Goal: Transaction & Acquisition: Purchase product/service

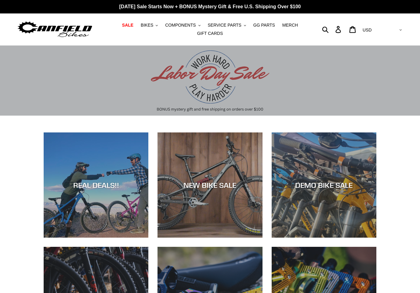
click at [153, 25] on span "BIKES" at bounding box center [147, 25] width 13 height 5
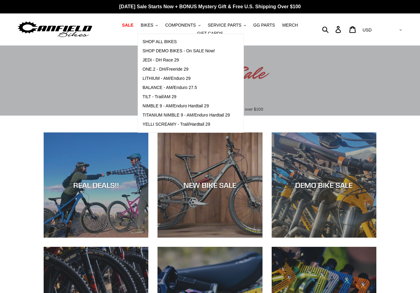
click at [192, 89] on span "BALANCE - AM/Enduro 27.5" at bounding box center [170, 87] width 54 height 5
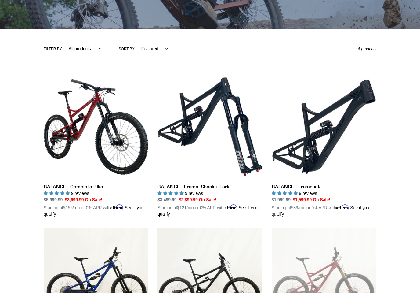
scroll to position [108, 0]
click at [122, 170] on link "BALANCE - Complete Bike" at bounding box center [96, 145] width 105 height 143
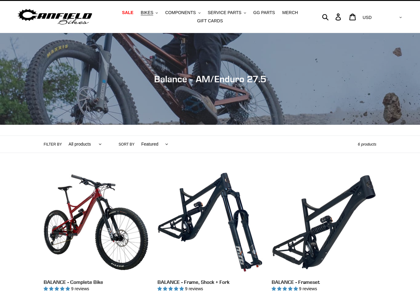
scroll to position [0, 0]
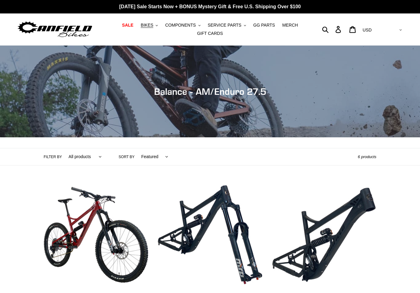
click at [153, 29] on button "BIKES .cls-1{fill:#231f20}" at bounding box center [149, 25] width 23 height 8
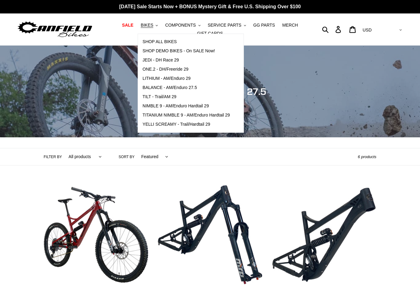
click at [154, 95] on span "TILT - Trail/AM 29" at bounding box center [160, 96] width 34 height 5
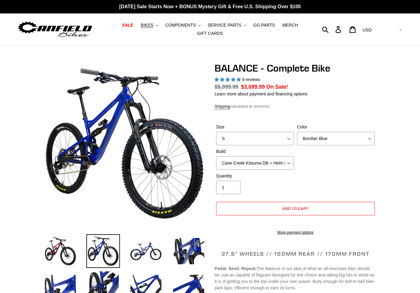
select select "highest-rating"
click at [284, 138] on select "S M L XL" at bounding box center [255, 138] width 78 height 13
select select "L"
click at [349, 141] on select "Bomber Blue Goat's Blood Stealth Black" at bounding box center [336, 138] width 78 height 13
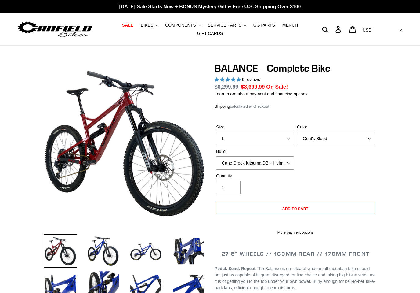
click at [352, 124] on label "Color" at bounding box center [336, 127] width 78 height 6
click at [352, 132] on select "Bomber Blue Goat's Blood Stealth Black" at bounding box center [336, 138] width 78 height 13
click at [353, 141] on select "Bomber Blue Goat's Blood Stealth Black" at bounding box center [336, 138] width 78 height 13
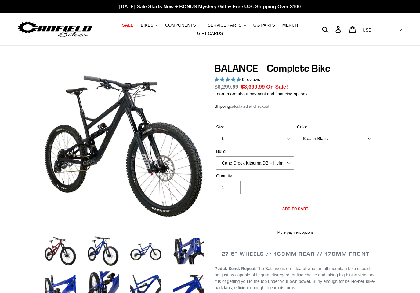
click at [355, 138] on select "Bomber Blue Goat's Blood Stealth Black" at bounding box center [336, 138] width 78 height 13
select select "Bomber Blue"
click at [282, 165] on select "Cane Creek Kitsuma DB + Helm MKII + SRAM GX Cane Creek Kitsuma DB + Helm MKII +…" at bounding box center [255, 162] width 78 height 13
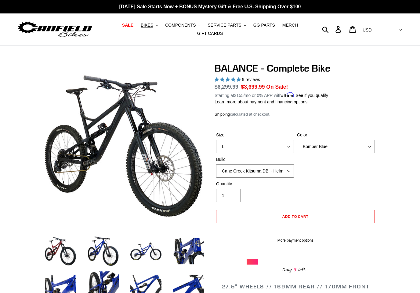
select select "RockShox Vivid ULT + Zeb ULT + Shimano XT"
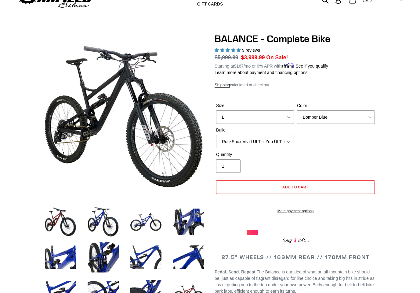
scroll to position [29, 0]
click at [102, 221] on img at bounding box center [103, 222] width 34 height 34
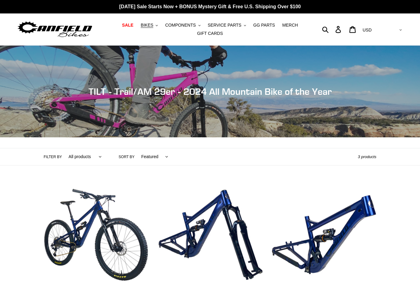
click at [153, 26] on span "BIKES" at bounding box center [147, 25] width 13 height 5
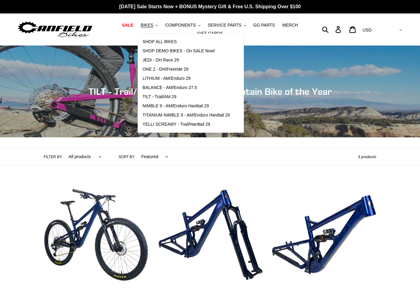
click at [177, 60] on span "JEDI - DH Race 29" at bounding box center [161, 59] width 36 height 5
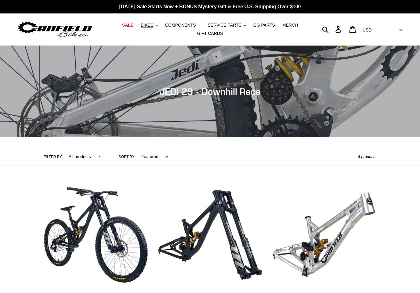
click at [155, 26] on button "BIKES .cls-1{fill:#231f20}" at bounding box center [149, 25] width 23 height 8
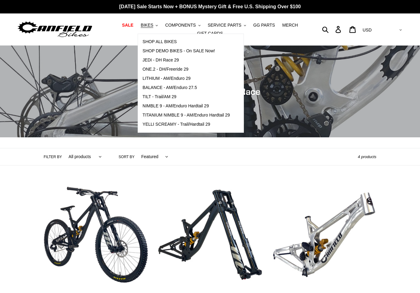
click at [179, 71] on span "ONE.2 - DH/Freeride 29" at bounding box center [166, 69] width 46 height 5
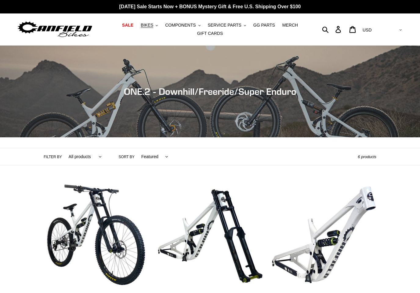
click at [156, 28] on button "BIKES .cls-1{fill:#231f20}" at bounding box center [149, 25] width 23 height 8
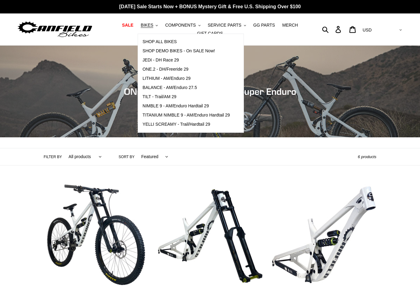
click at [185, 80] on span "LITHIUM - AM/Enduro 29" at bounding box center [167, 78] width 48 height 5
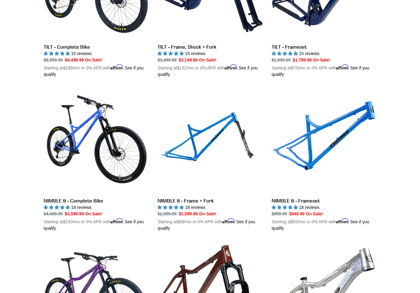
scroll to position [861, 0]
